Goal: Task Accomplishment & Management: Manage account settings

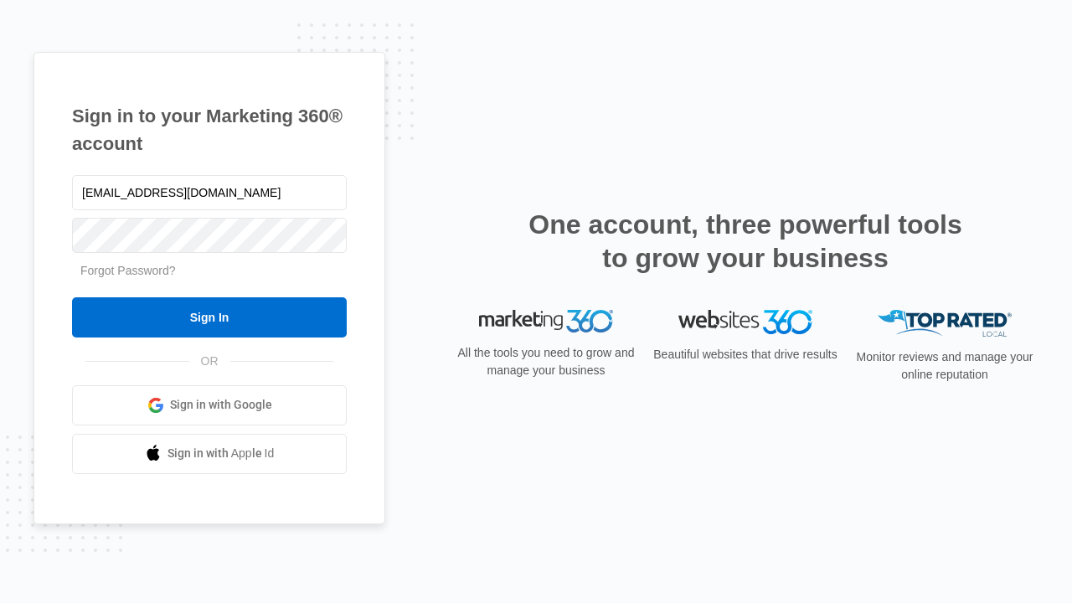
type input "[EMAIL_ADDRESS][DOMAIN_NAME]"
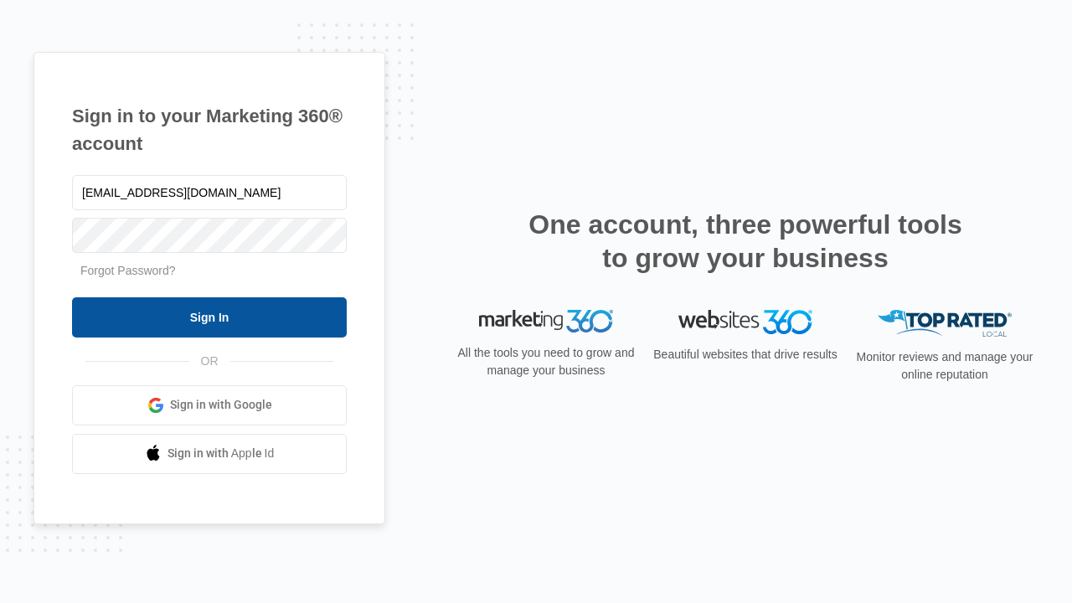
click at [209, 317] on input "Sign In" at bounding box center [209, 317] width 275 height 40
